Goal: Transaction & Acquisition: Purchase product/service

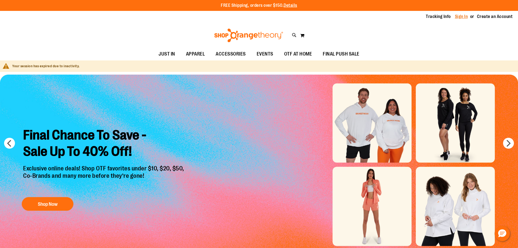
type input "**********"
click at [455, 15] on link "Sign In" at bounding box center [461, 17] width 13 height 6
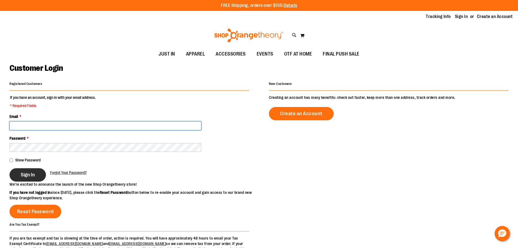
type input "**********"
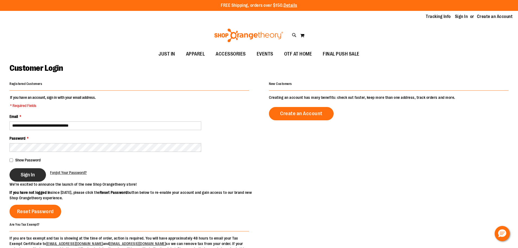
type input "**********"
click at [37, 170] on button "Sign In" at bounding box center [28, 174] width 36 height 13
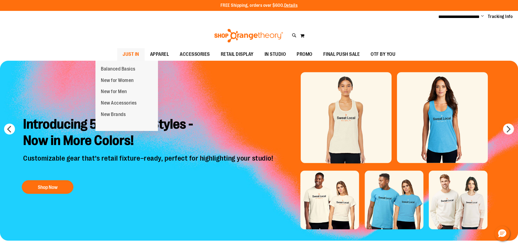
type input "**********"
click at [123, 54] on span "JUST IN" at bounding box center [131, 54] width 17 height 12
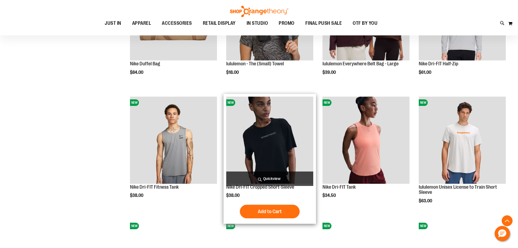
scroll to position [598, 0]
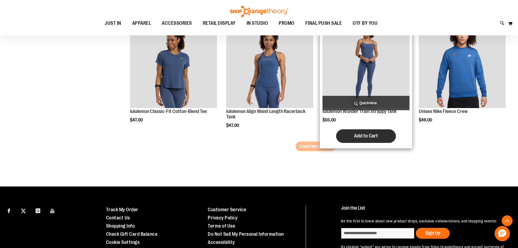
scroll to position [1087, 0]
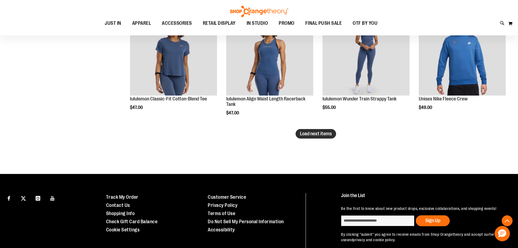
type input "**********"
click at [331, 137] on button "Load next items" at bounding box center [315, 134] width 40 height 10
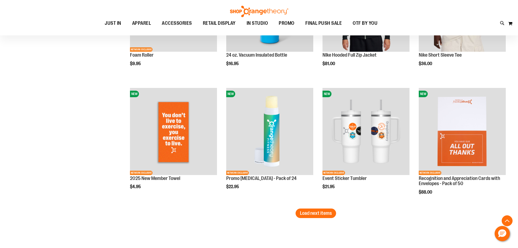
scroll to position [1386, 0]
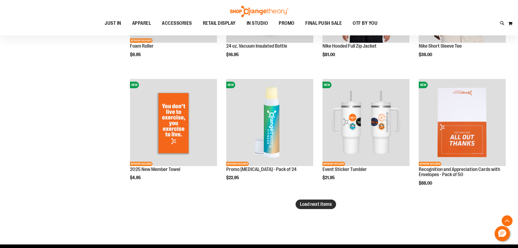
click at [322, 202] on span "Load next items" at bounding box center [316, 203] width 32 height 5
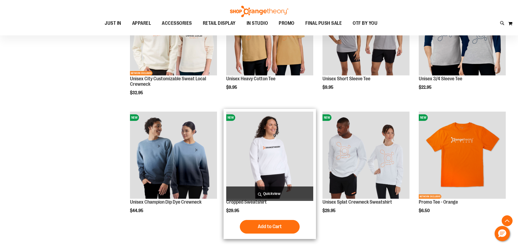
scroll to position [1739, 0]
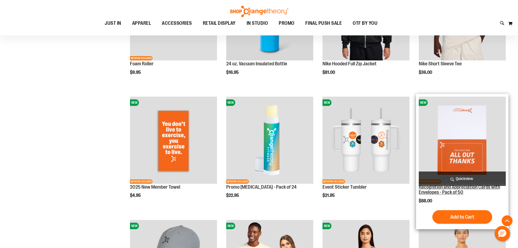
scroll to position [1359, 0]
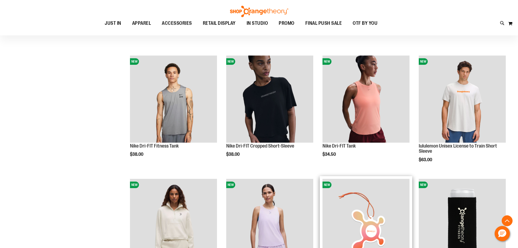
scroll to position [489, 0]
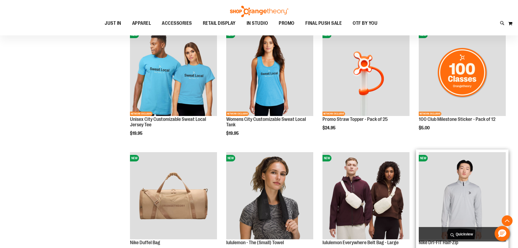
scroll to position [326, 0]
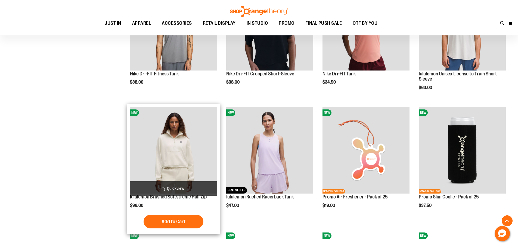
scroll to position [625, 0]
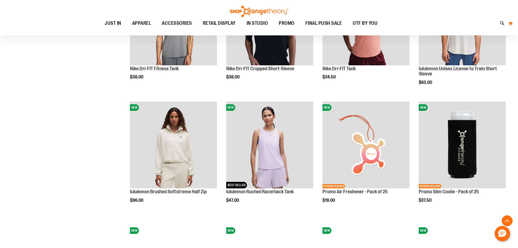
click at [512, 23] on button "My Cart 0" at bounding box center [510, 23] width 5 height 9
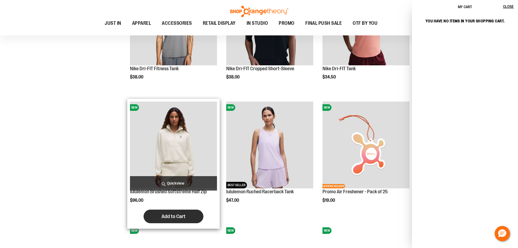
click at [161, 214] on span "Add to Cart" at bounding box center [173, 216] width 24 height 6
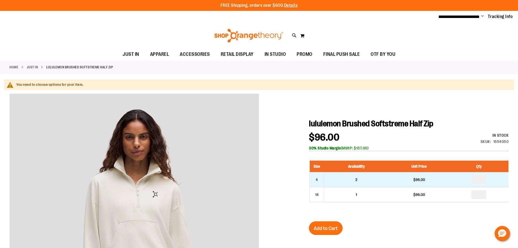
type input "**********"
click at [484, 180] on input "number" at bounding box center [478, 179] width 15 height 9
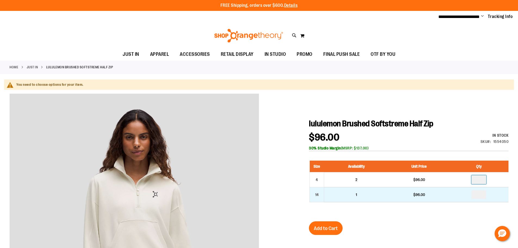
type input "*"
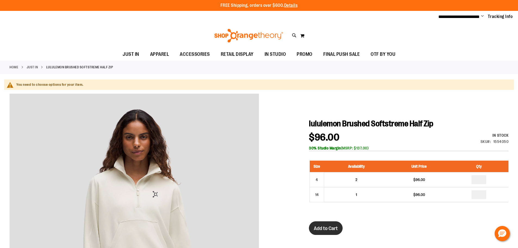
click at [336, 229] on span "Add to Cart" at bounding box center [326, 228] width 24 height 6
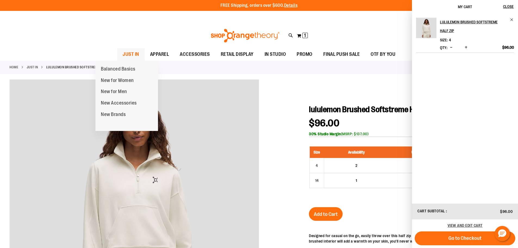
click at [123, 52] on span "JUST IN" at bounding box center [131, 54] width 17 height 12
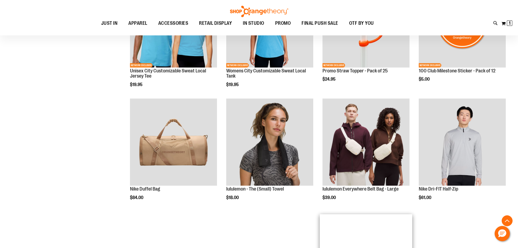
scroll to position [435, 0]
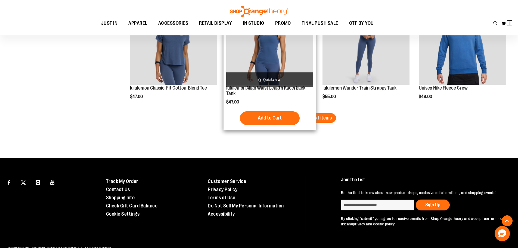
scroll to position [1060, 0]
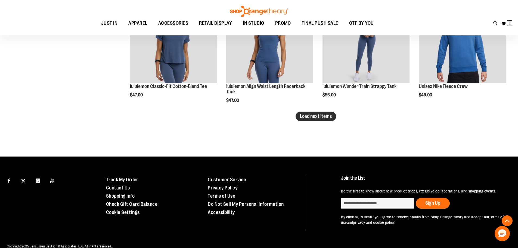
type input "**********"
click at [311, 116] on span "Load next items" at bounding box center [316, 115] width 32 height 5
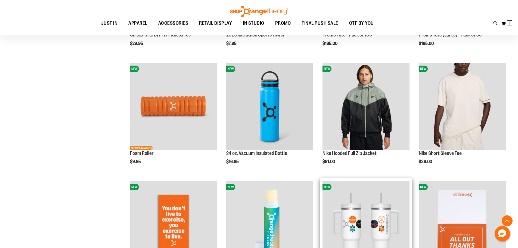
scroll to position [1332, 0]
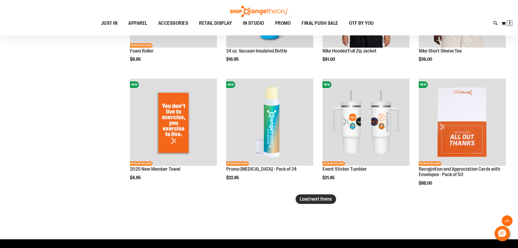
click at [316, 196] on span "Load next items" at bounding box center [316, 198] width 32 height 5
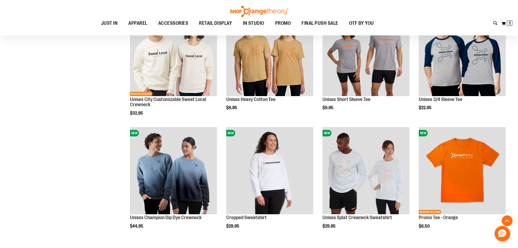
scroll to position [1712, 0]
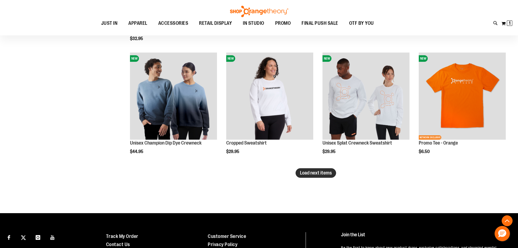
click at [308, 174] on span "Load next items" at bounding box center [316, 172] width 32 height 5
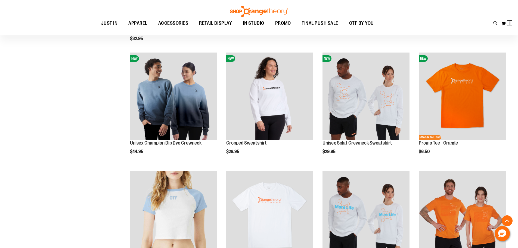
scroll to position [1821, 0]
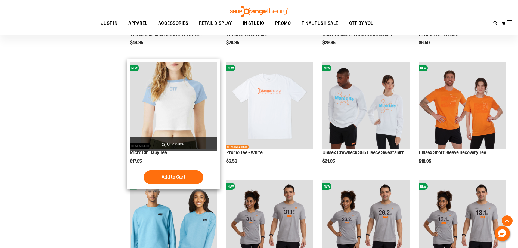
click at [171, 107] on img "product" at bounding box center [173, 105] width 87 height 87
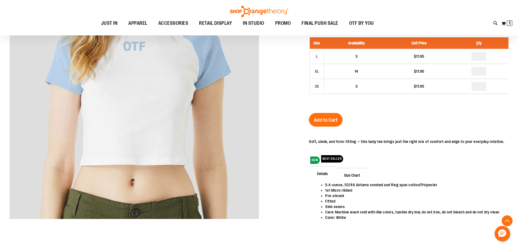
scroll to position [108, 0]
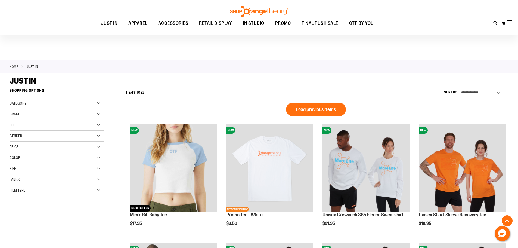
scroll to position [371, 0]
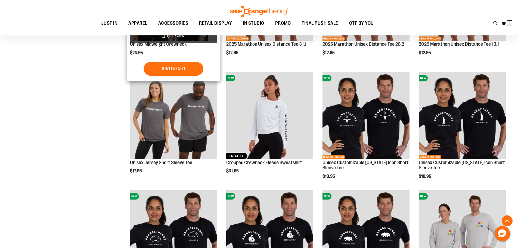
scroll to position [208, 0]
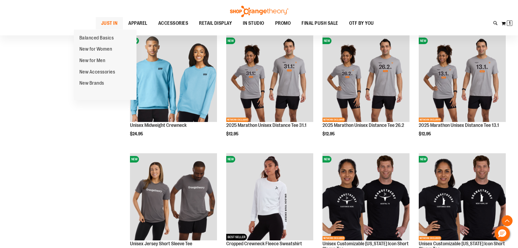
type input "**********"
click at [101, 23] on span "JUST IN" at bounding box center [109, 23] width 17 height 12
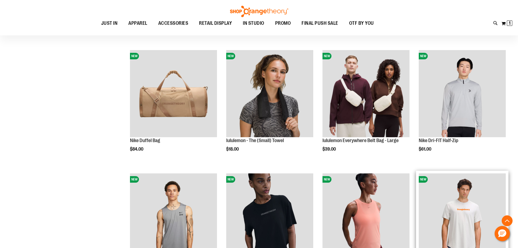
scroll to position [486, 0]
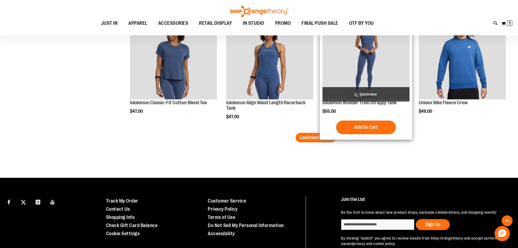
scroll to position [1120, 0]
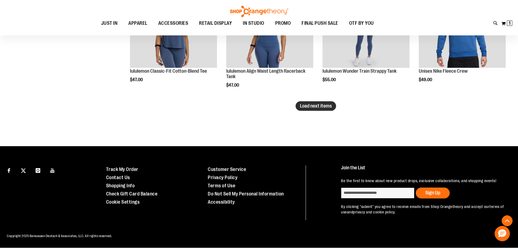
type input "**********"
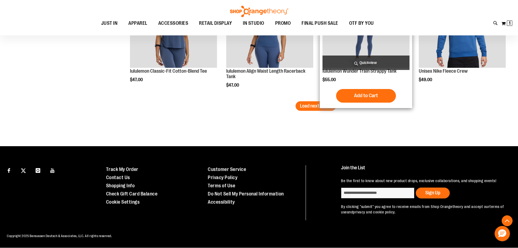
click at [333, 101] on button "Load next items" at bounding box center [315, 106] width 40 height 10
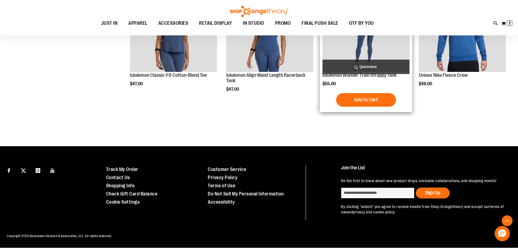
scroll to position [1116, 0]
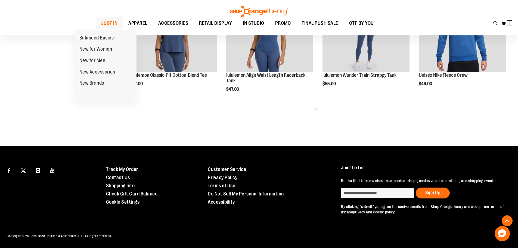
click at [101, 18] on span "JUST IN" at bounding box center [109, 23] width 17 height 12
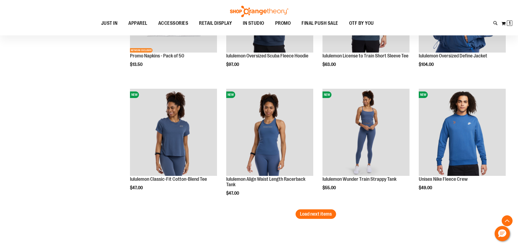
scroll to position [1120, 0]
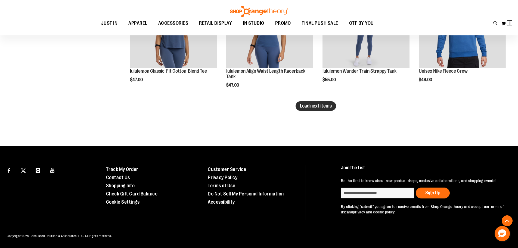
type input "**********"
click at [323, 103] on span "Load next items" at bounding box center [316, 105] width 32 height 5
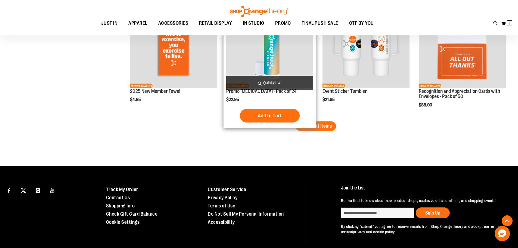
scroll to position [1473, 0]
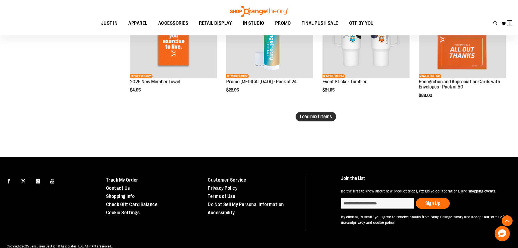
click at [323, 117] on span "Load next items" at bounding box center [316, 116] width 32 height 5
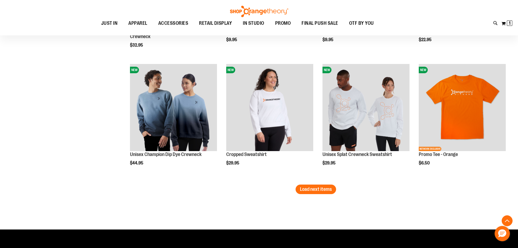
scroll to position [1827, 0]
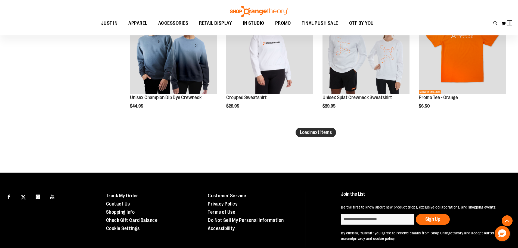
click at [319, 133] on span "Load next items" at bounding box center [316, 131] width 32 height 5
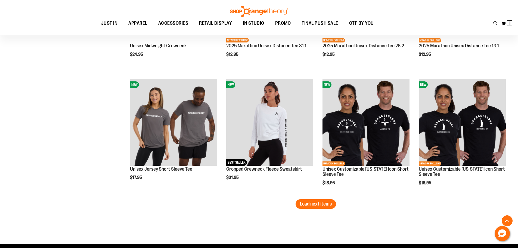
scroll to position [2207, 0]
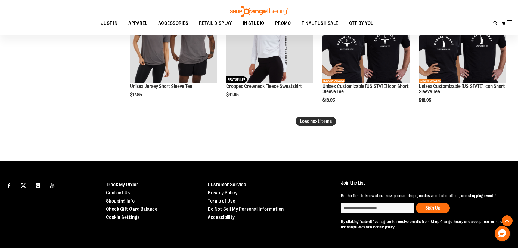
click at [322, 125] on button "Load next items" at bounding box center [315, 121] width 40 height 10
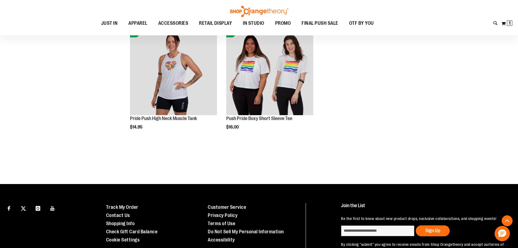
scroll to position [2587, 0]
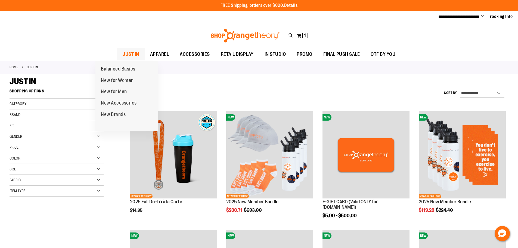
type input "**********"
click at [123, 51] on span "JUST IN" at bounding box center [131, 54] width 17 height 12
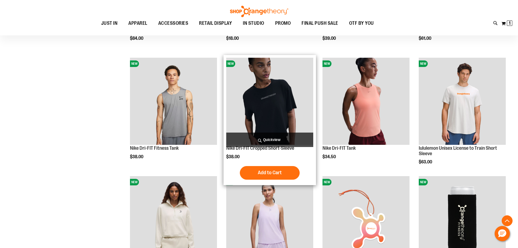
scroll to position [662, 0]
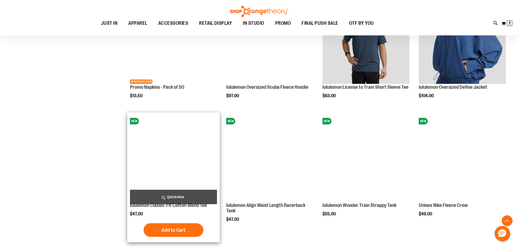
scroll to position [988, 0]
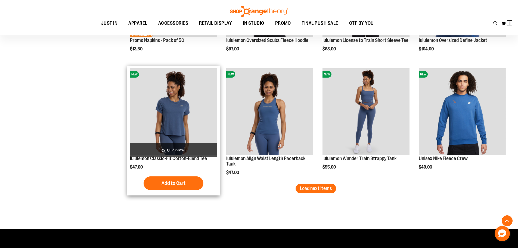
type input "**********"
click at [191, 114] on img "product" at bounding box center [173, 111] width 87 height 87
click at [183, 117] on img "product" at bounding box center [173, 111] width 87 height 87
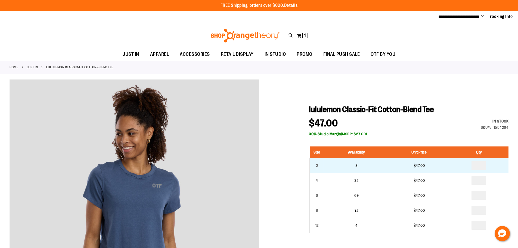
type input "**********"
click at [480, 166] on input "number" at bounding box center [478, 165] width 15 height 9
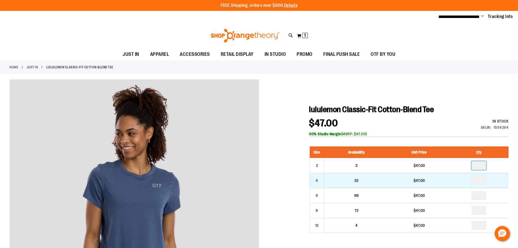
type input "*"
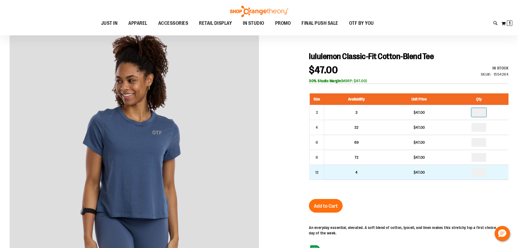
scroll to position [108, 0]
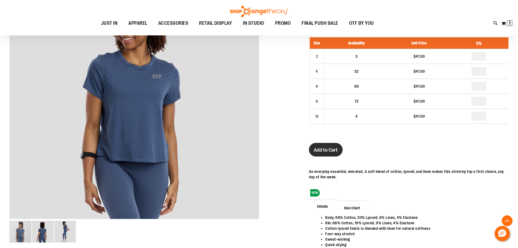
click at [329, 152] on span "Add to Cart" at bounding box center [326, 150] width 24 height 6
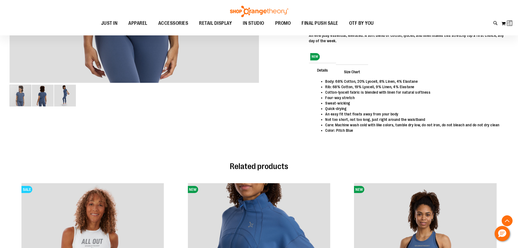
scroll to position [81, 0]
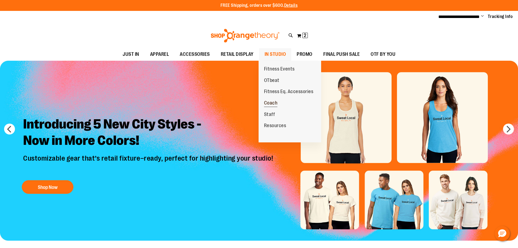
type input "**********"
click at [274, 104] on span "Coach" at bounding box center [271, 103] width 14 height 7
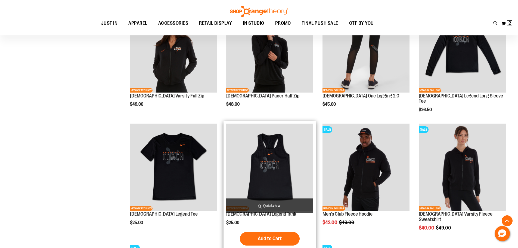
scroll to position [99, 0]
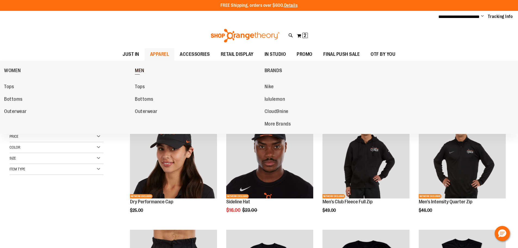
type input "**********"
click at [144, 68] on span "MEN" at bounding box center [140, 71] width 10 height 7
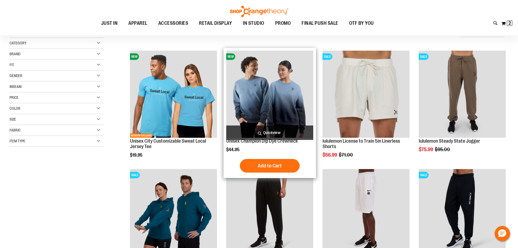
scroll to position [21, 0]
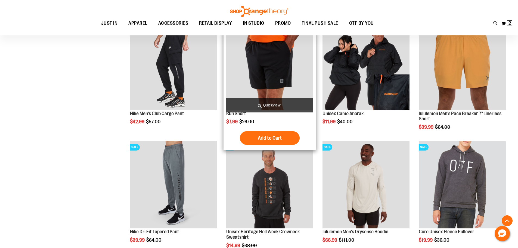
scroll to position [293, 0]
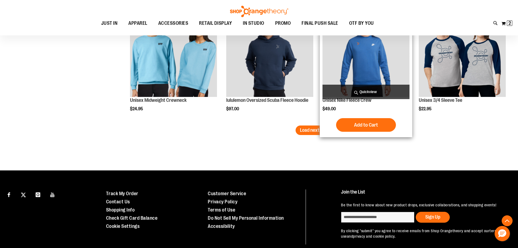
scroll to position [1015, 0]
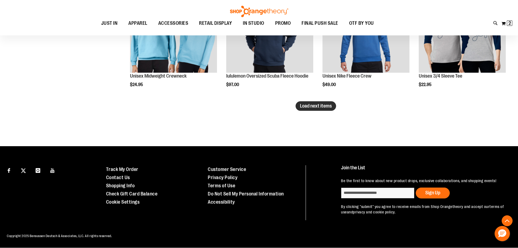
type input "**********"
click at [326, 103] on span "Load next items" at bounding box center [316, 105] width 32 height 5
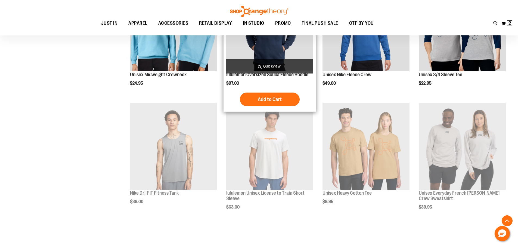
scroll to position [1015, 0]
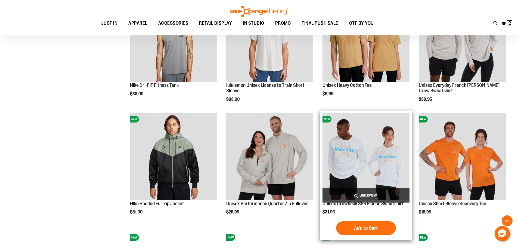
scroll to position [1124, 0]
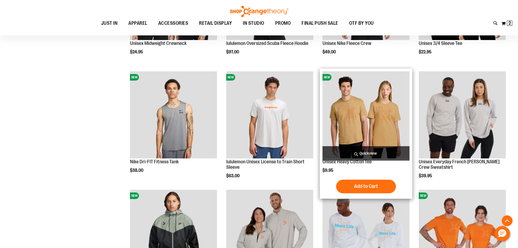
scroll to position [988, 0]
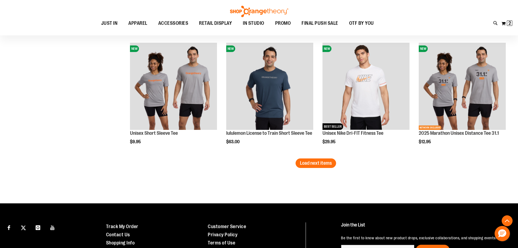
scroll to position [1342, 0]
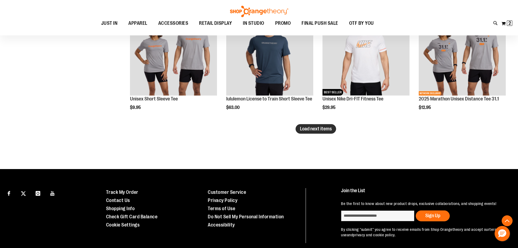
click at [327, 132] on button "Load next items" at bounding box center [315, 129] width 40 height 10
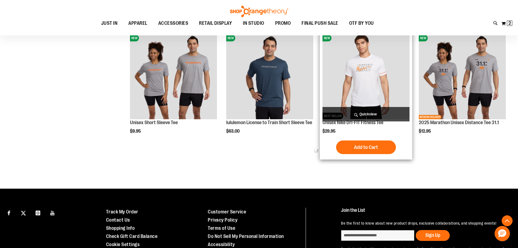
scroll to position [1287, 0]
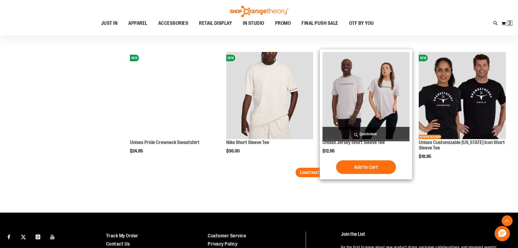
scroll to position [1695, 0]
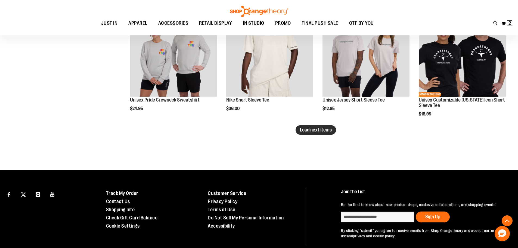
click at [326, 130] on span "Load next items" at bounding box center [316, 129] width 32 height 5
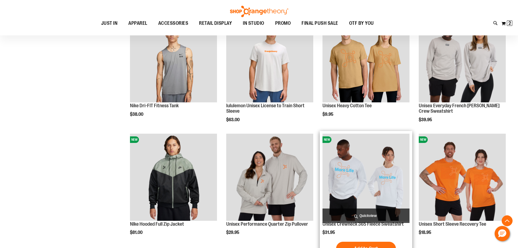
scroll to position [1097, 0]
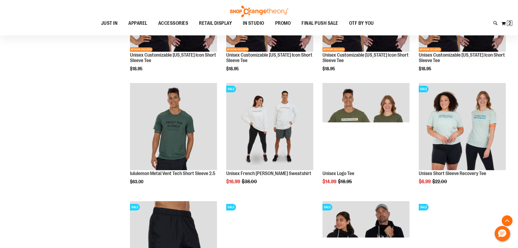
scroll to position [2021, 0]
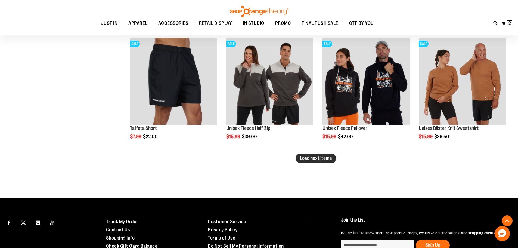
click at [315, 160] on span "Load next items" at bounding box center [316, 157] width 32 height 5
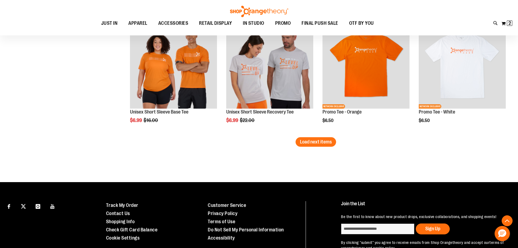
scroll to position [2402, 0]
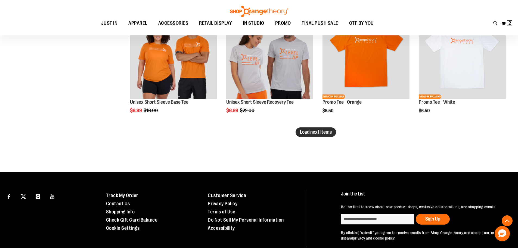
click at [317, 133] on span "Load next items" at bounding box center [316, 131] width 32 height 5
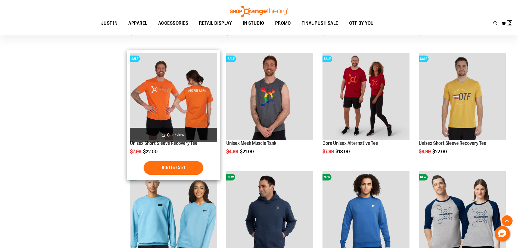
scroll to position [771, 0]
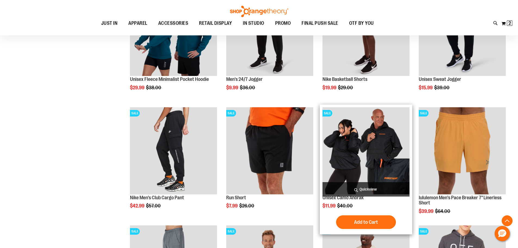
scroll to position [200, 0]
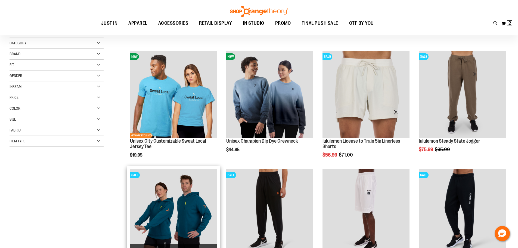
scroll to position [27, 0]
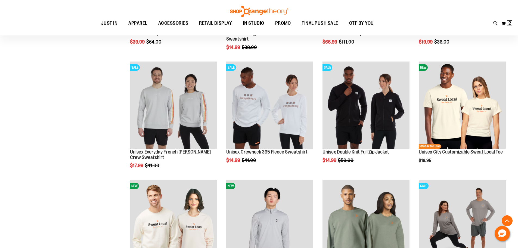
scroll to position [543, 0]
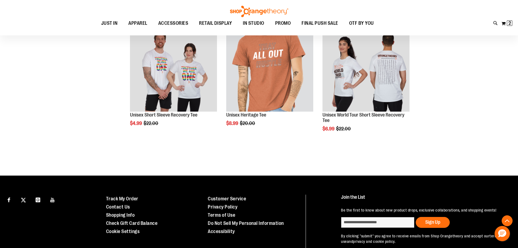
scroll to position [2636, 0]
